Goal: Transaction & Acquisition: Purchase product/service

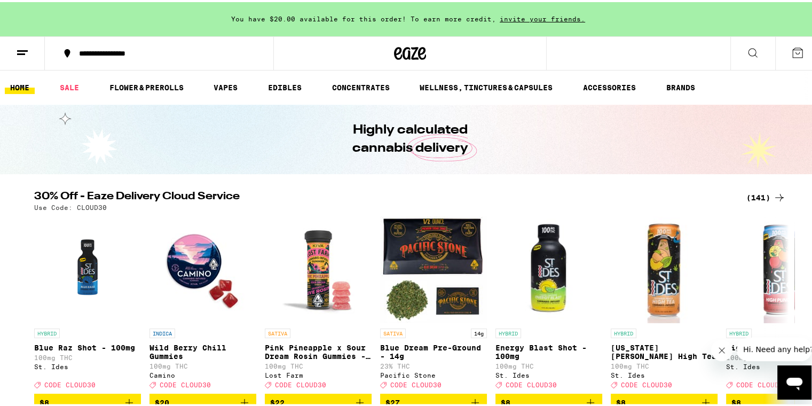
click at [758, 197] on div "(141)" at bounding box center [765, 195] width 39 height 13
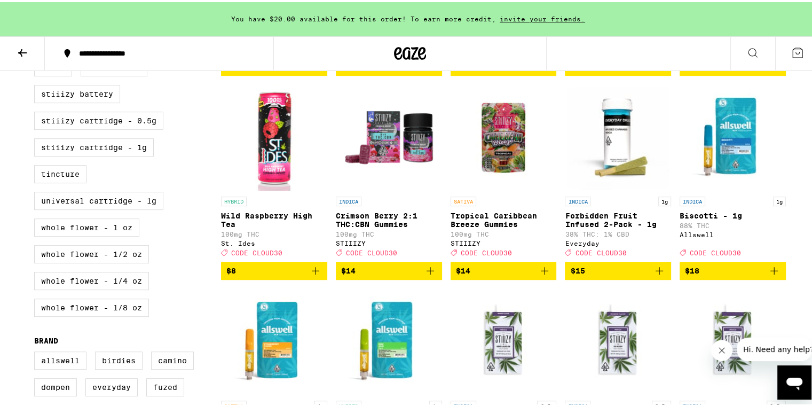
scroll to position [534, 0]
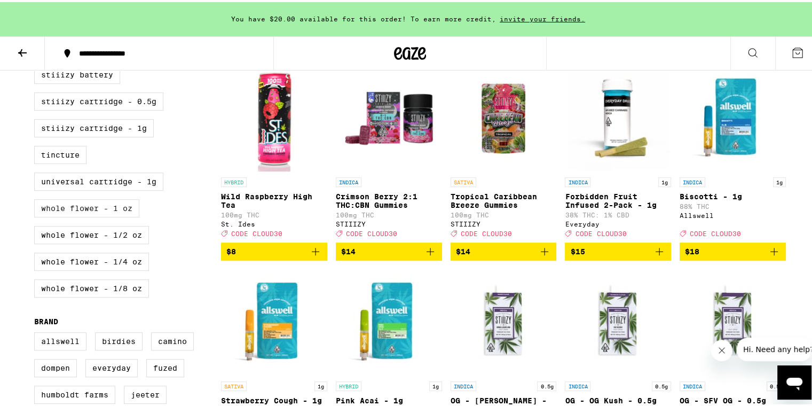
click at [100, 215] on label "Whole Flower - 1 oz" at bounding box center [86, 206] width 105 height 18
checkbox input "true"
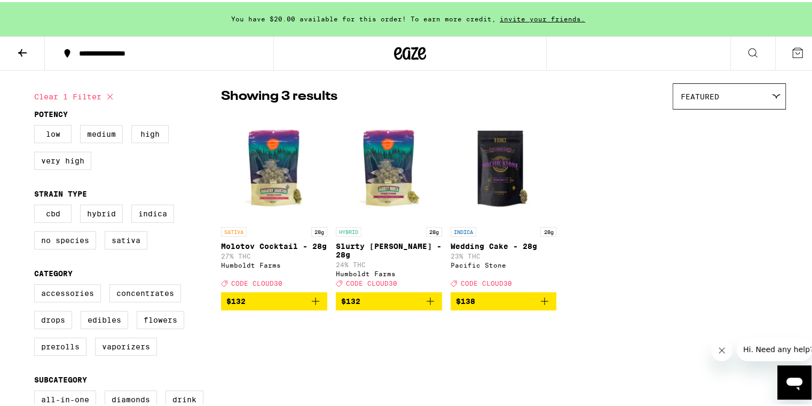
scroll to position [57, 0]
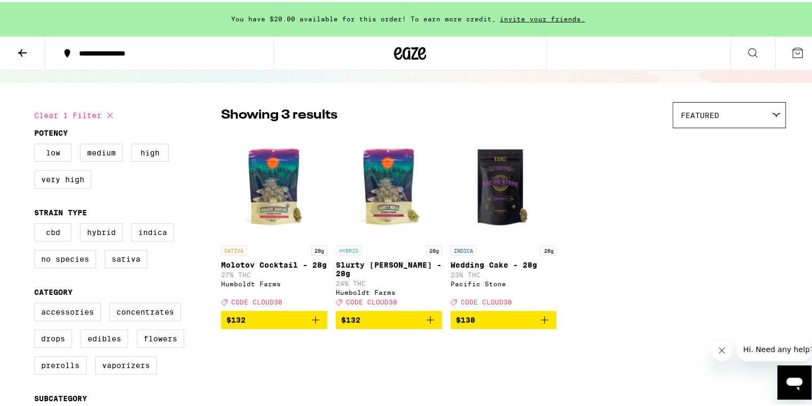
click at [261, 323] on span "$132" at bounding box center [274, 317] width 96 height 13
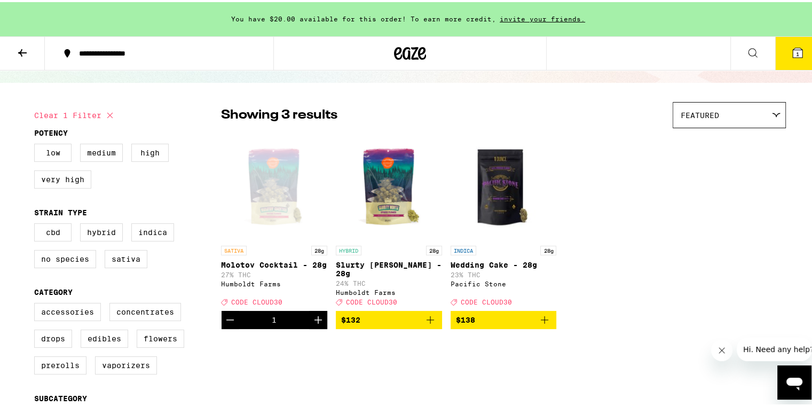
click at [792, 53] on icon at bounding box center [797, 51] width 10 height 10
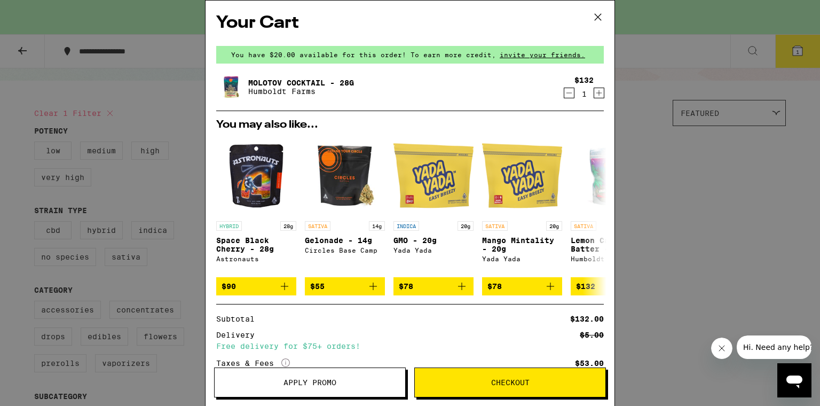
drag, startPoint x: 496, startPoint y: 1, endPoint x: 524, endPoint y: 31, distance: 41.5
click at [524, 31] on div "Your Cart You have $20.00 available for this order! To earn more credit, invite…" at bounding box center [409, 187] width 409 height 373
click at [309, 387] on button "Apply Promo" at bounding box center [310, 382] width 192 height 30
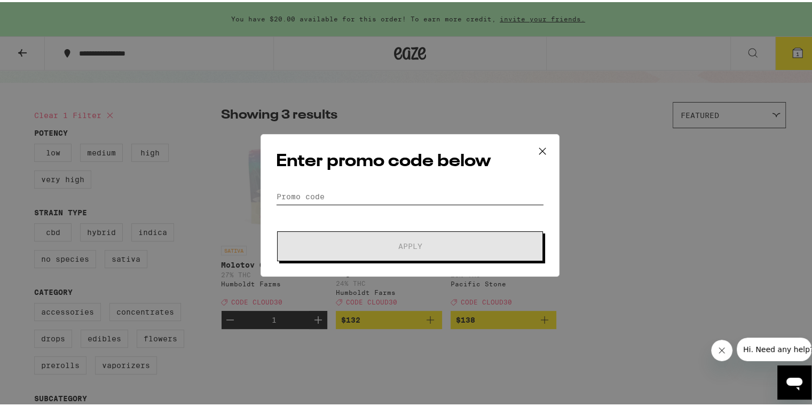
click at [304, 195] on input "Promo Code" at bounding box center [410, 194] width 268 height 16
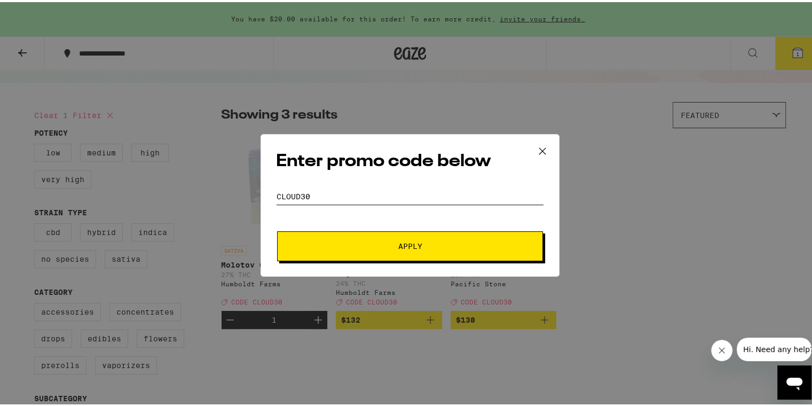
type input "Cloud30"
click at [386, 241] on span "Apply" at bounding box center [410, 243] width 192 height 7
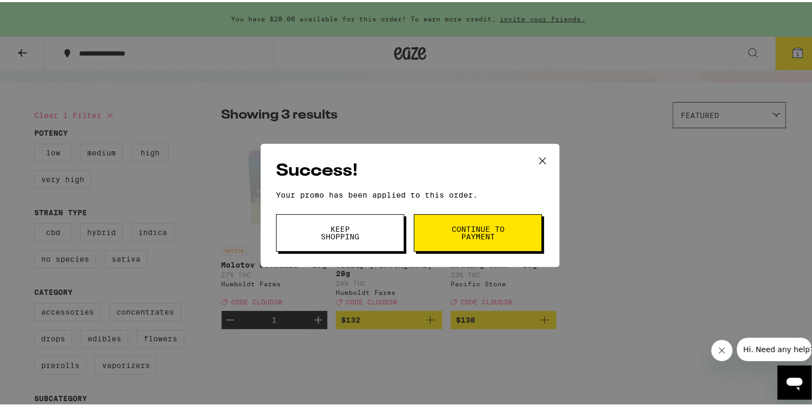
click at [473, 239] on button "Continue to payment" at bounding box center [478, 230] width 128 height 37
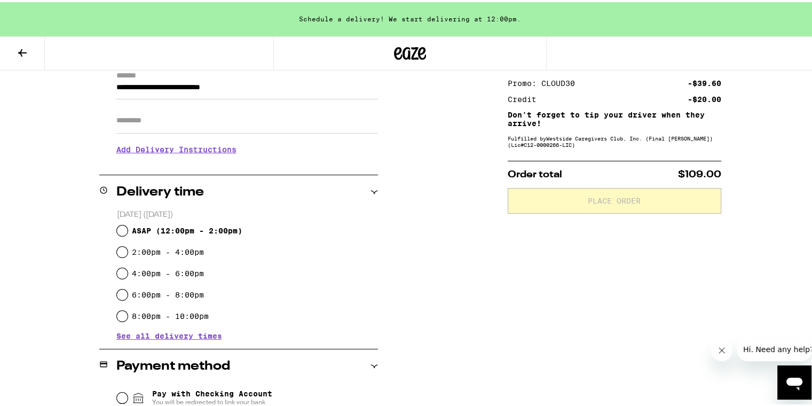
scroll to position [160, 0]
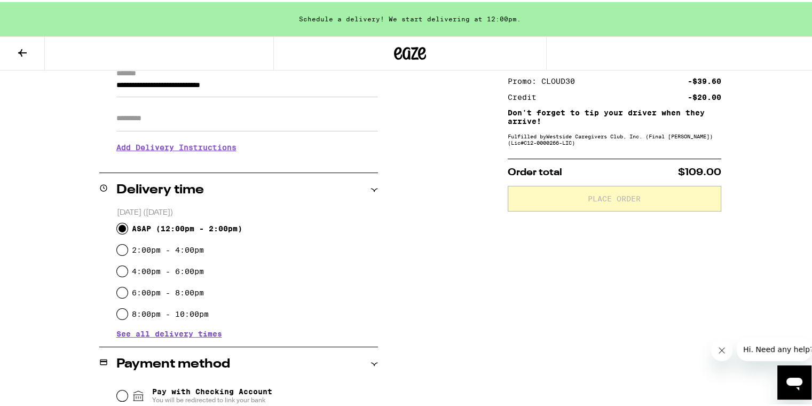
click at [118, 226] on input "ASAP ( 12:00pm - 2:00pm )" at bounding box center [122, 226] width 11 height 11
radio input "true"
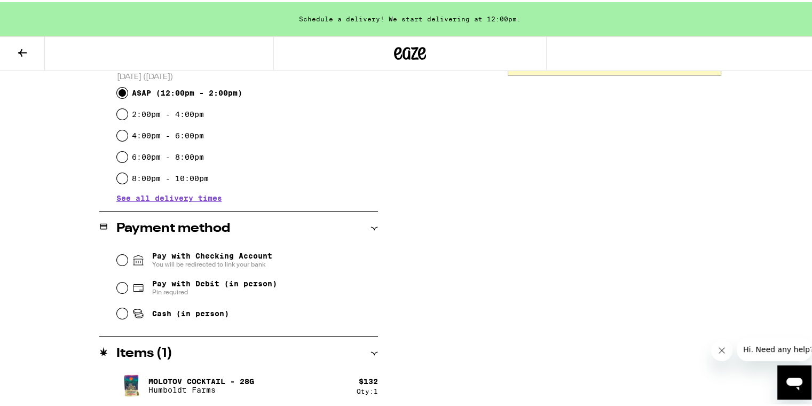
scroll to position [297, 0]
click at [117, 287] on input "Pay with Debit (in person) Pin required" at bounding box center [122, 284] width 11 height 11
radio input "true"
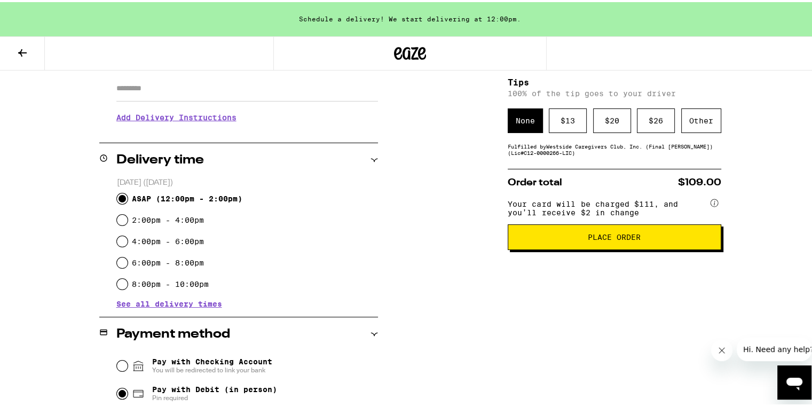
scroll to position [137, 0]
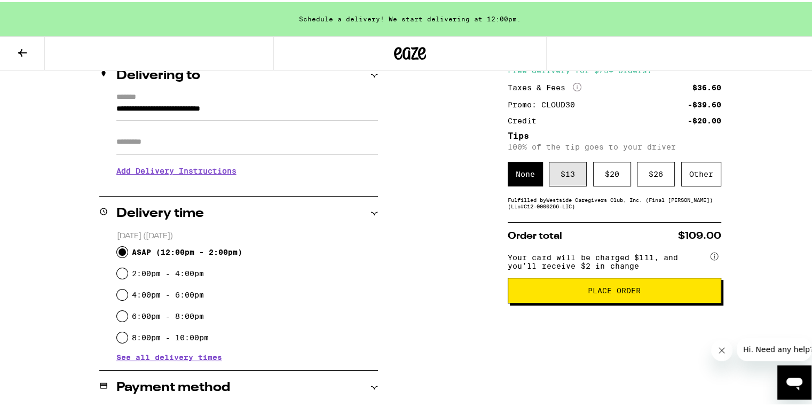
click at [571, 177] on div "$ 13" at bounding box center [568, 172] width 38 height 25
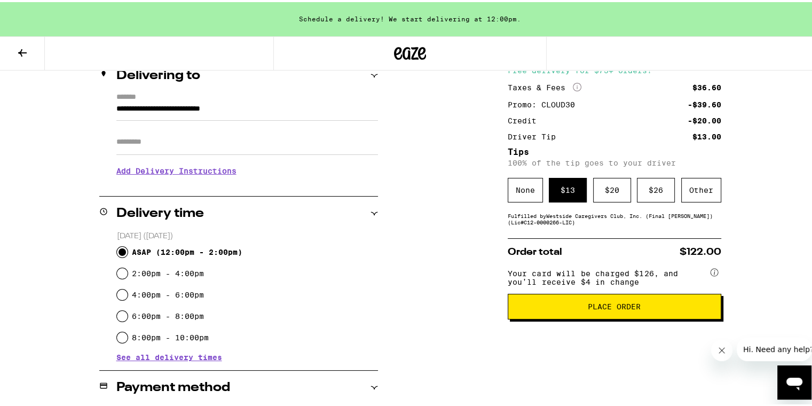
click at [629, 317] on button "Place Order" at bounding box center [613, 304] width 213 height 26
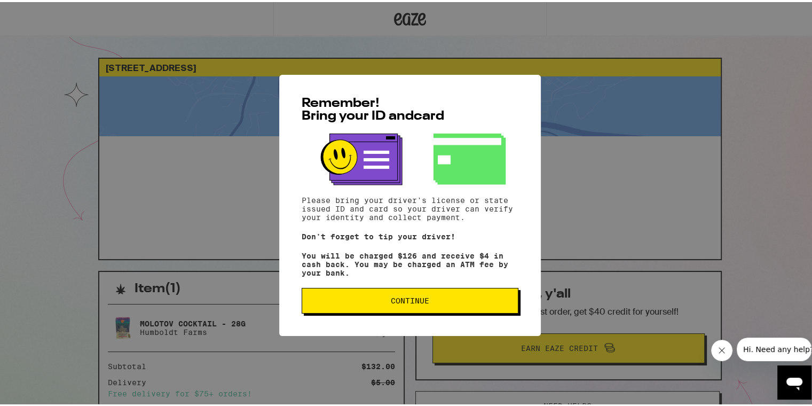
click at [403, 298] on span "Continue" at bounding box center [410, 298] width 38 height 7
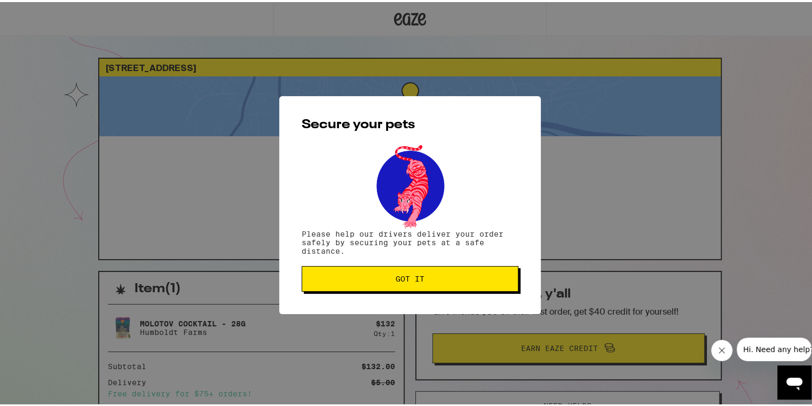
click at [405, 280] on span "Got it" at bounding box center [409, 276] width 29 height 7
